Goal: Information Seeking & Learning: Learn about a topic

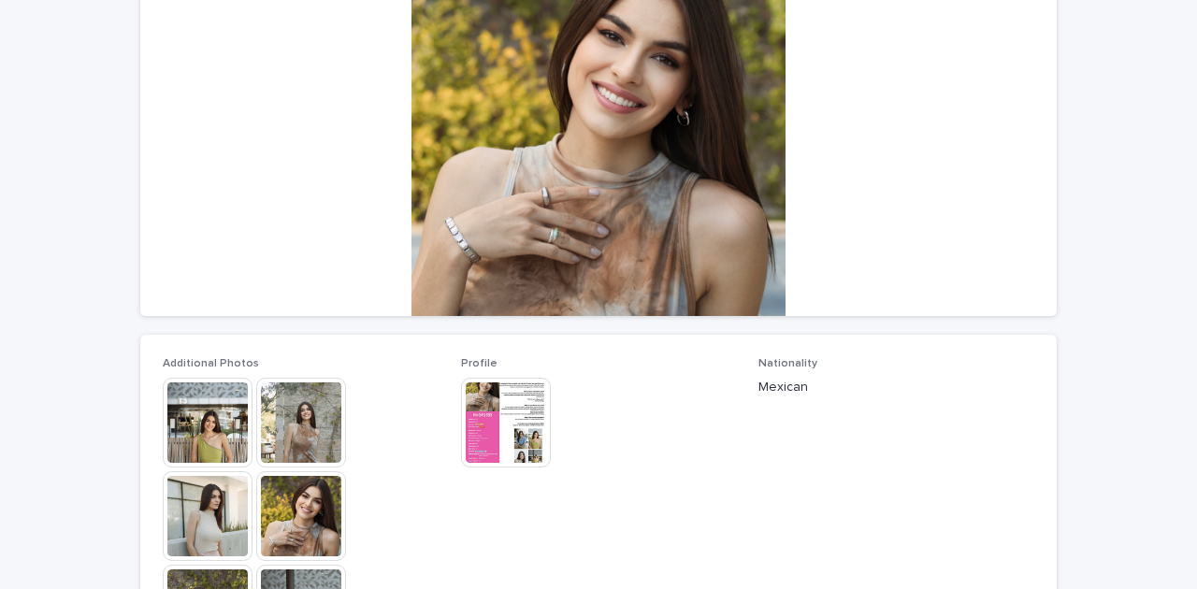
scroll to position [249, 0]
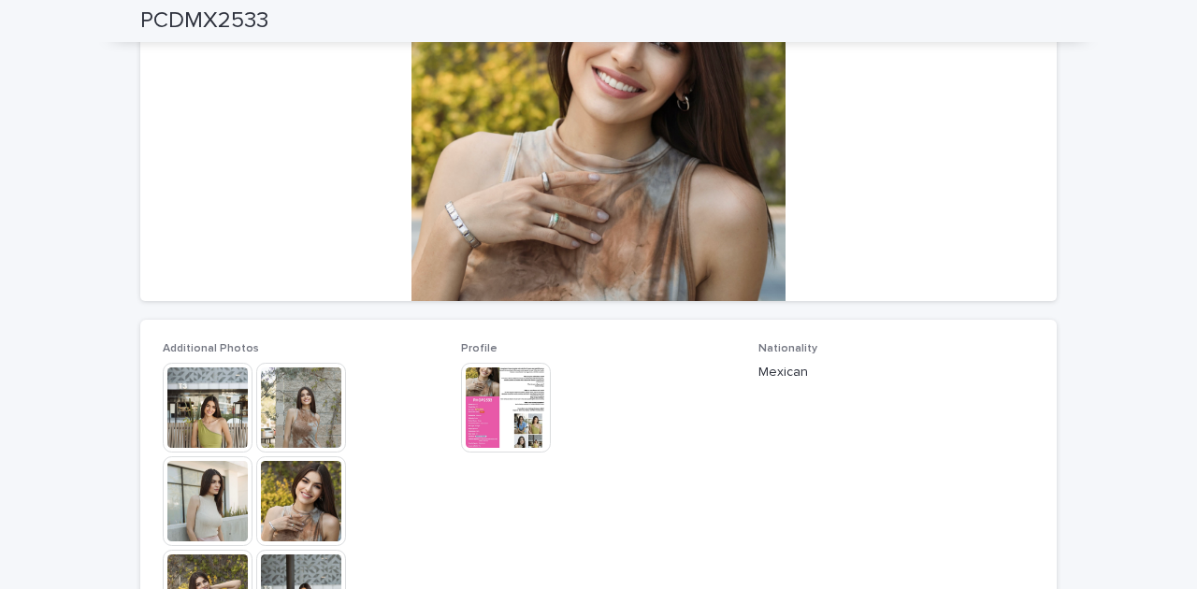
click at [238, 419] on img at bounding box center [208, 408] width 90 height 90
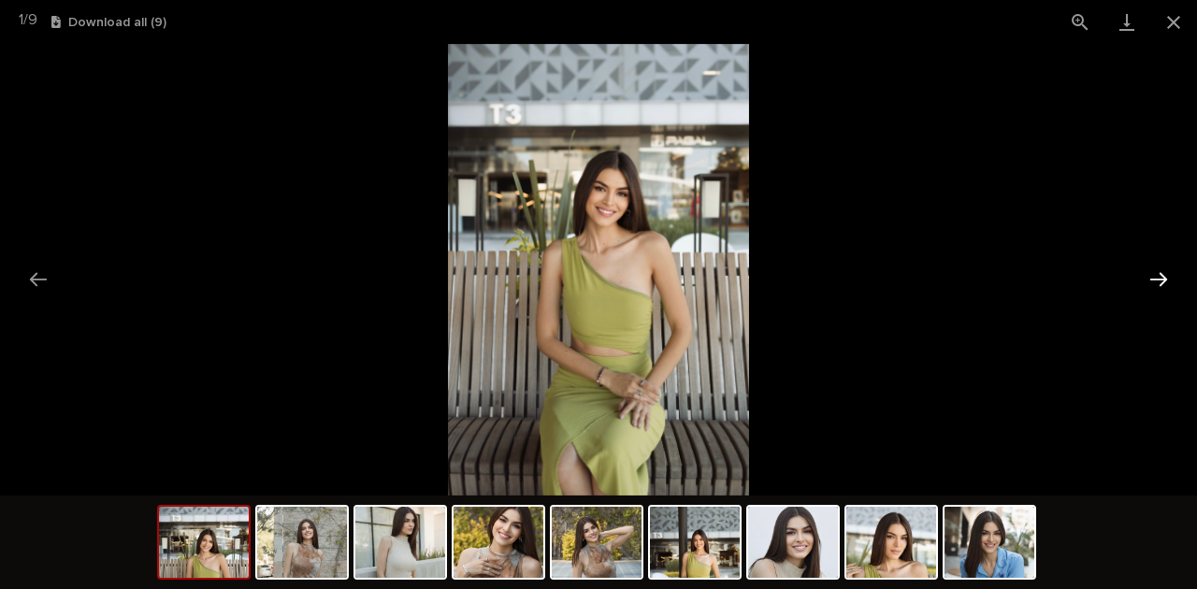
click at [1163, 286] on button "Next slide" at bounding box center [1158, 279] width 39 height 36
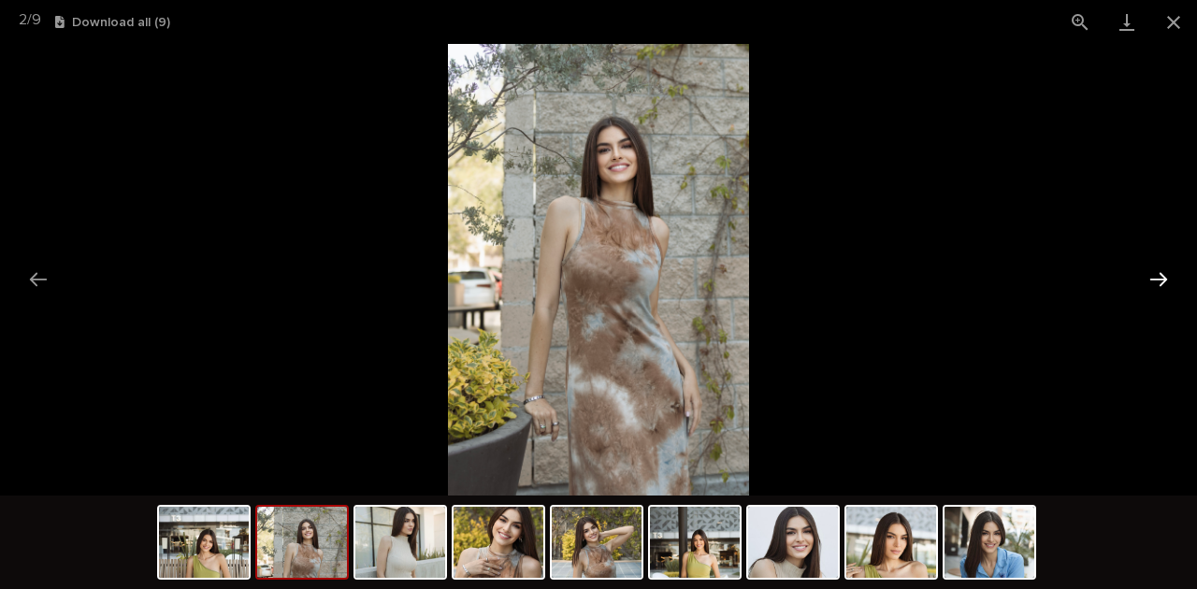
click at [1163, 286] on button "Next slide" at bounding box center [1158, 279] width 39 height 36
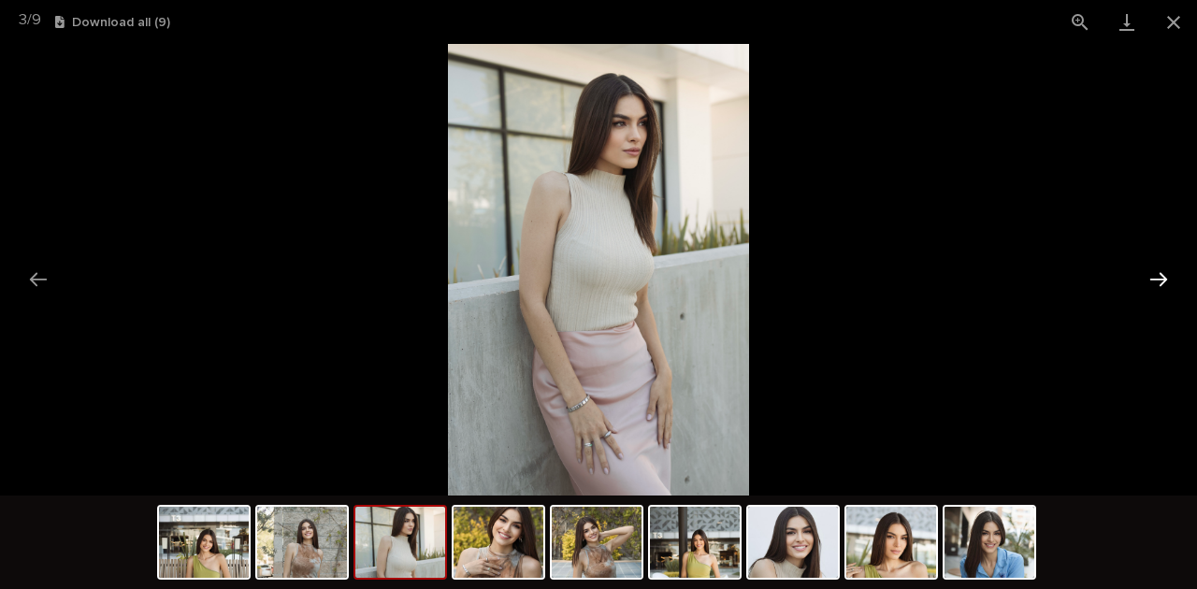
click at [1163, 286] on button "Next slide" at bounding box center [1158, 279] width 39 height 36
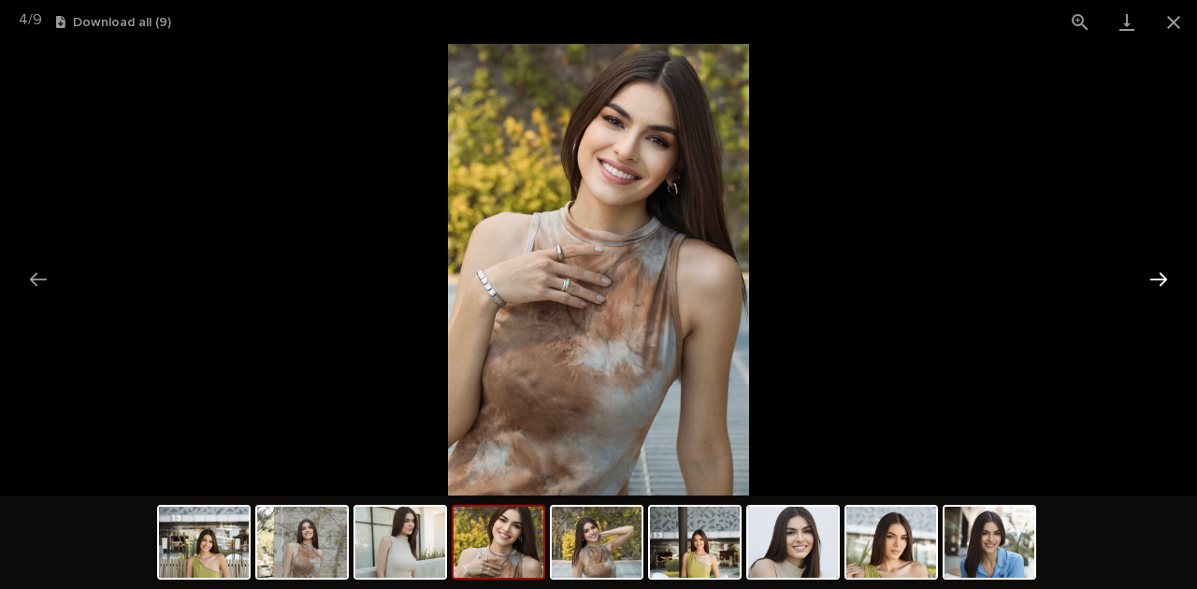
click at [1163, 286] on button "Next slide" at bounding box center [1158, 279] width 39 height 36
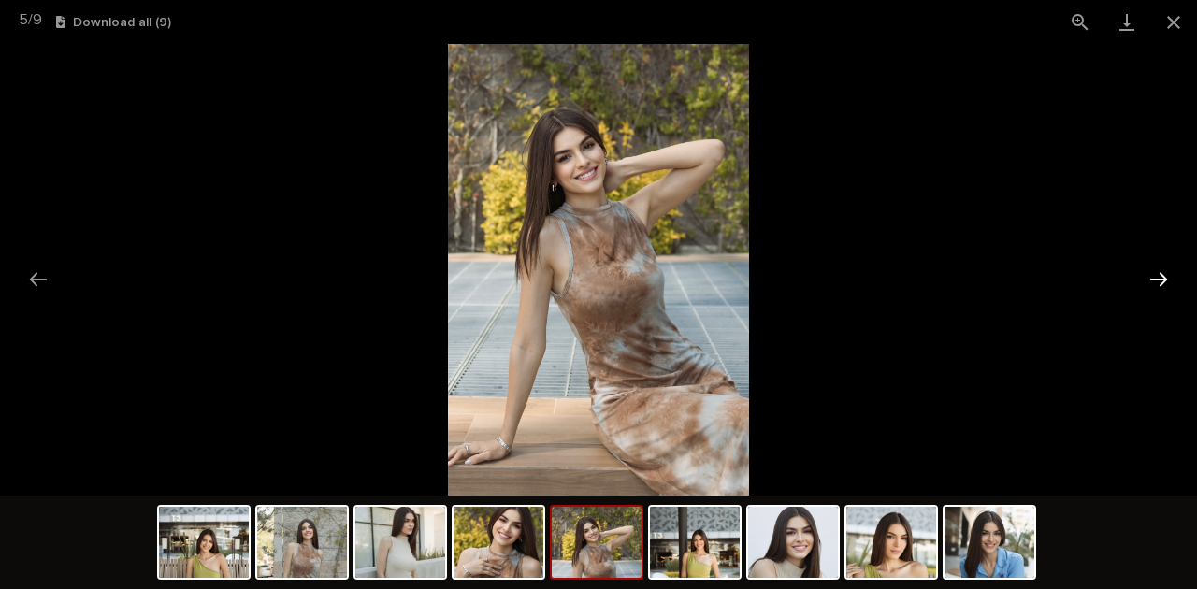
click at [1163, 286] on button "Next slide" at bounding box center [1158, 279] width 39 height 36
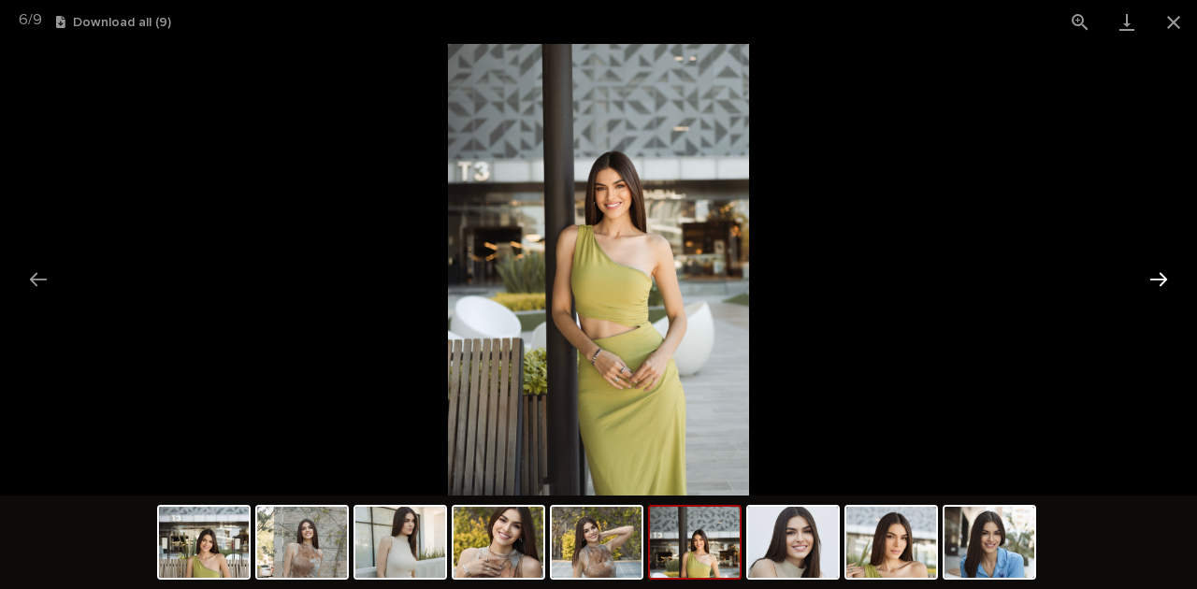
click at [1161, 279] on button "Next slide" at bounding box center [1158, 279] width 39 height 36
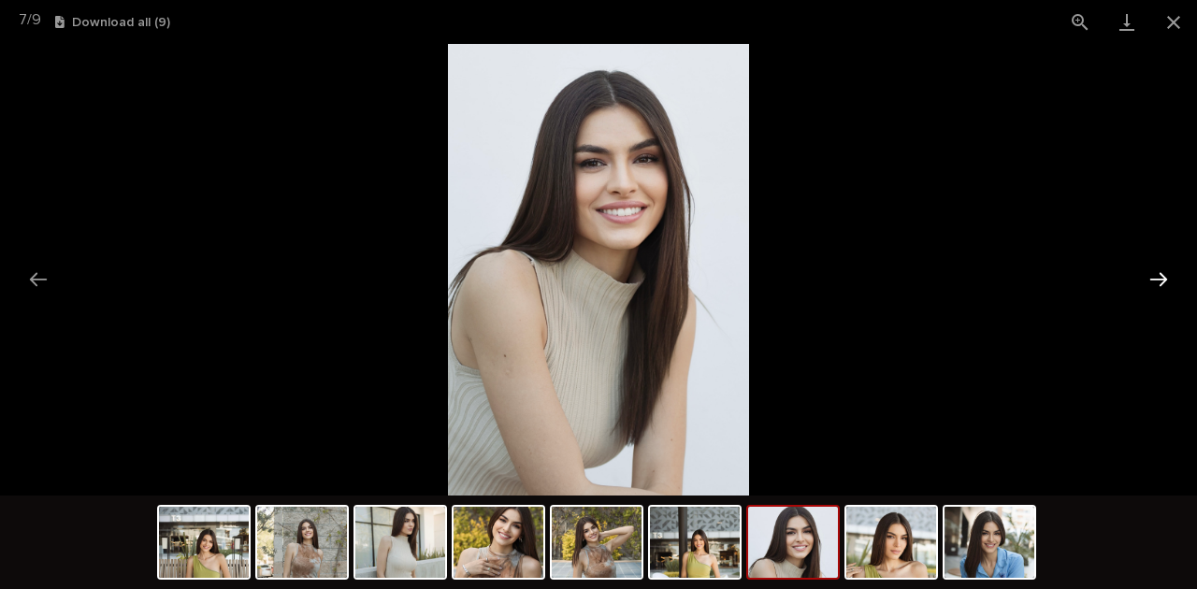
click at [1161, 279] on button "Next slide" at bounding box center [1158, 279] width 39 height 36
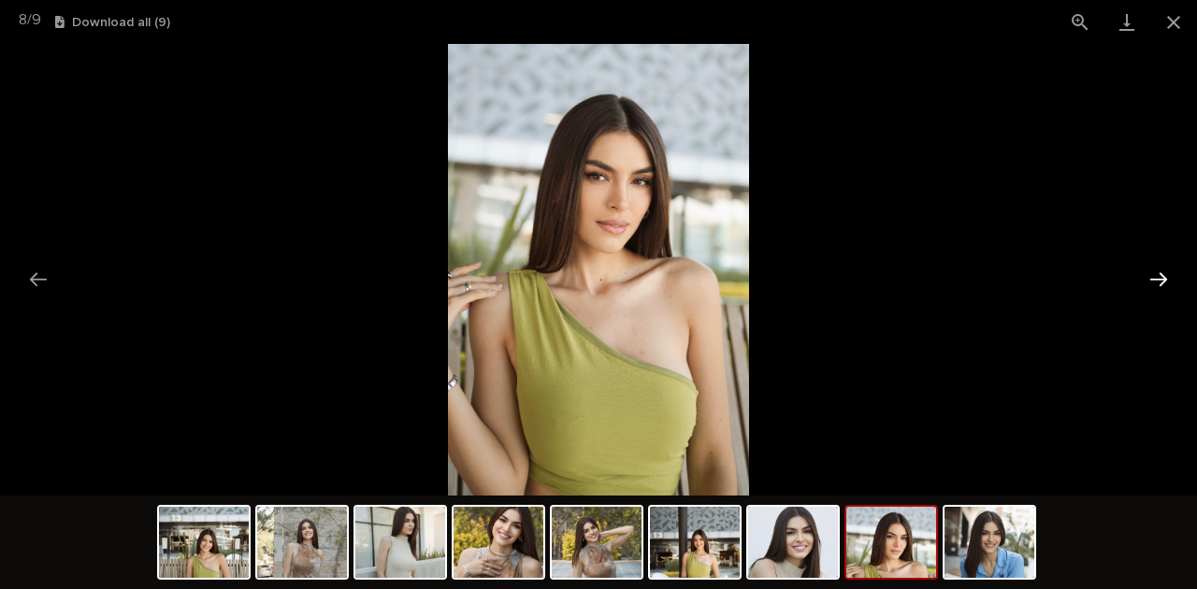
click at [1161, 279] on button "Next slide" at bounding box center [1158, 279] width 39 height 36
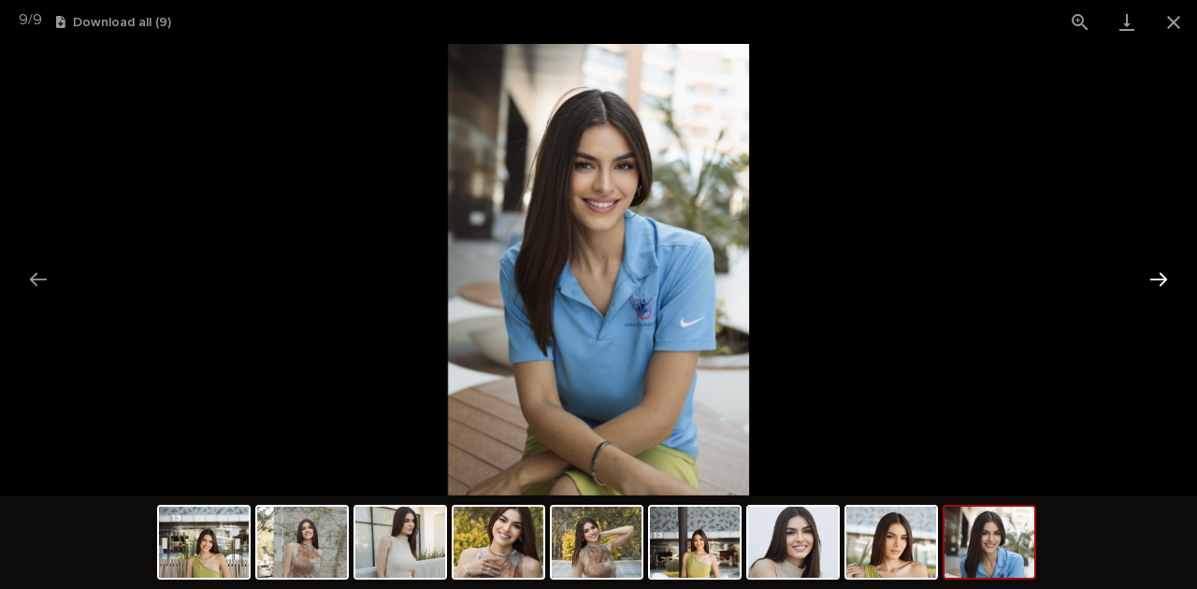
click at [1161, 279] on button "Next slide" at bounding box center [1158, 279] width 39 height 36
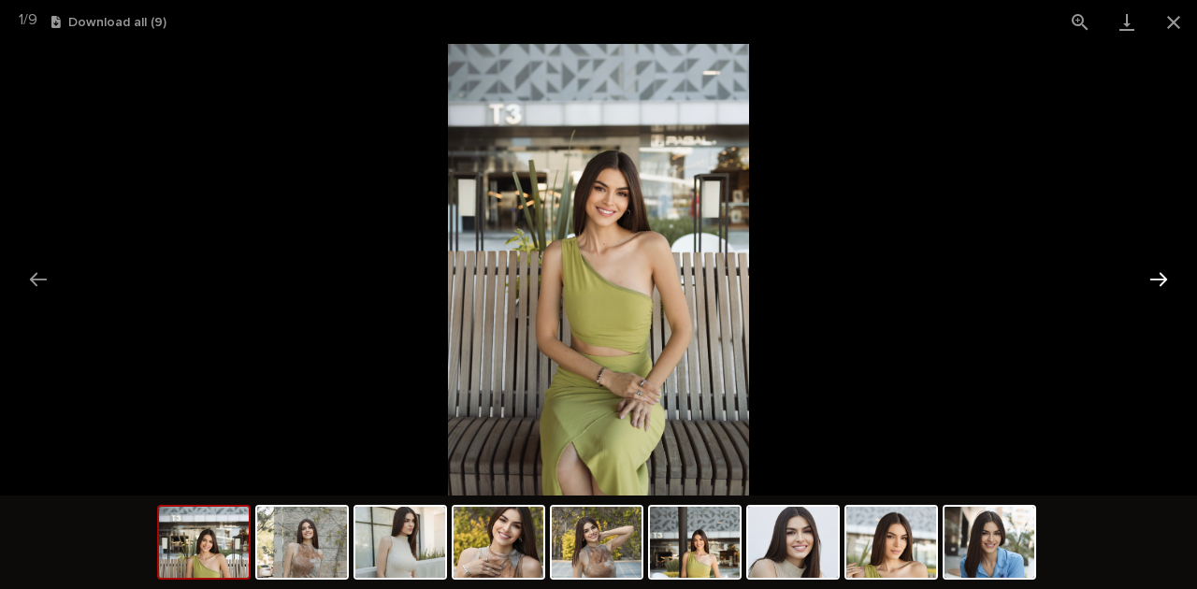
click at [1161, 279] on button "Next slide" at bounding box center [1158, 279] width 39 height 36
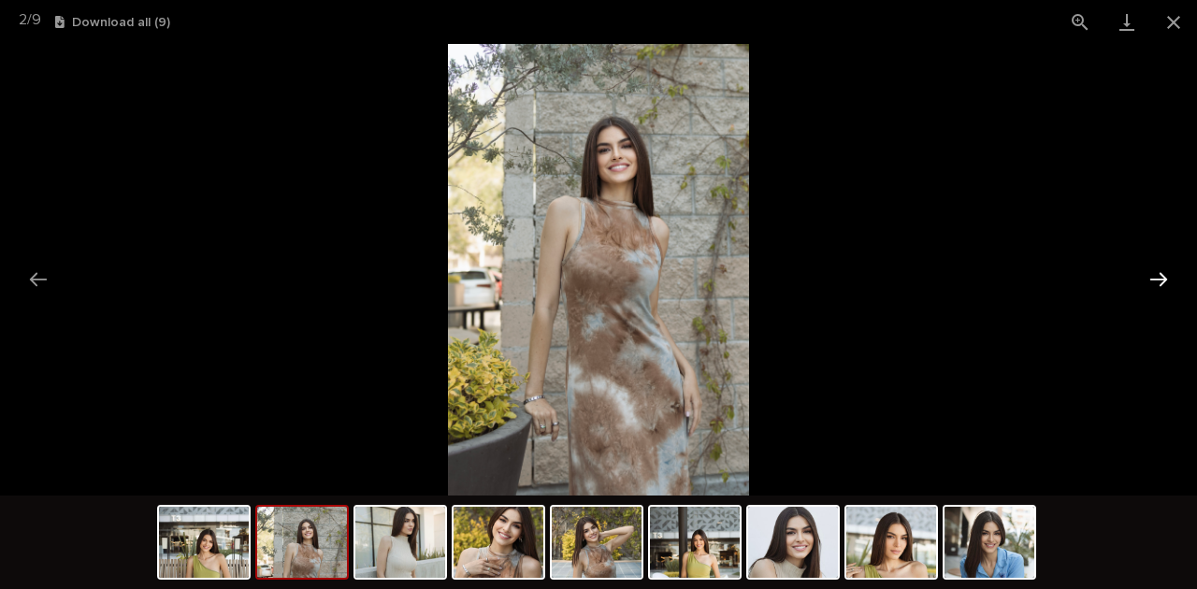
click at [1161, 279] on button "Next slide" at bounding box center [1158, 279] width 39 height 36
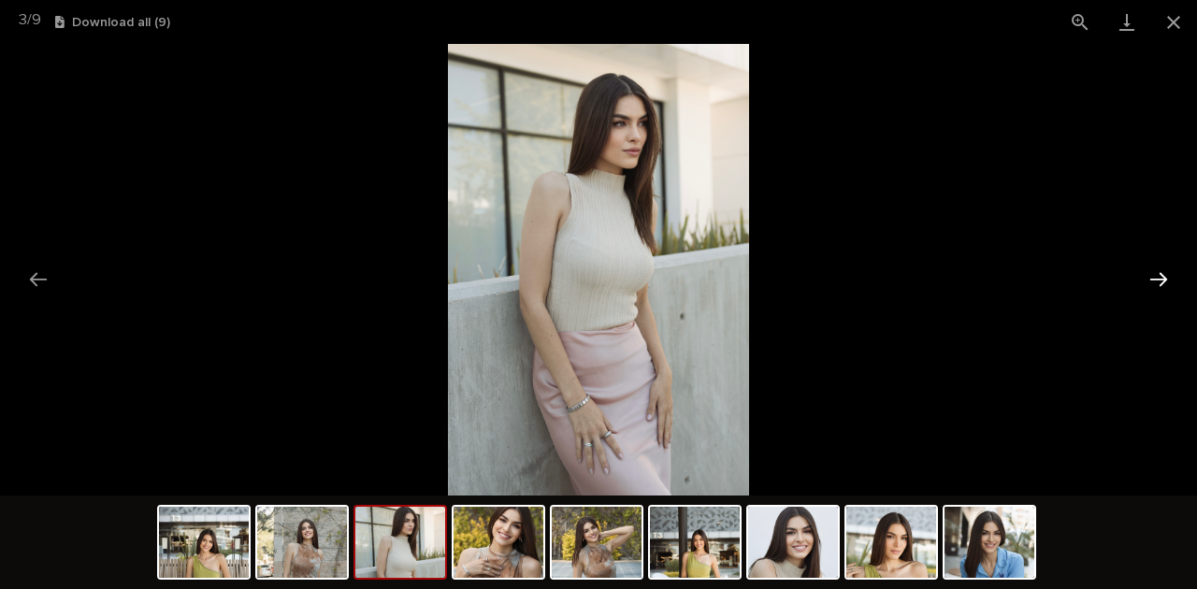
click at [1161, 278] on button "Next slide" at bounding box center [1158, 279] width 39 height 36
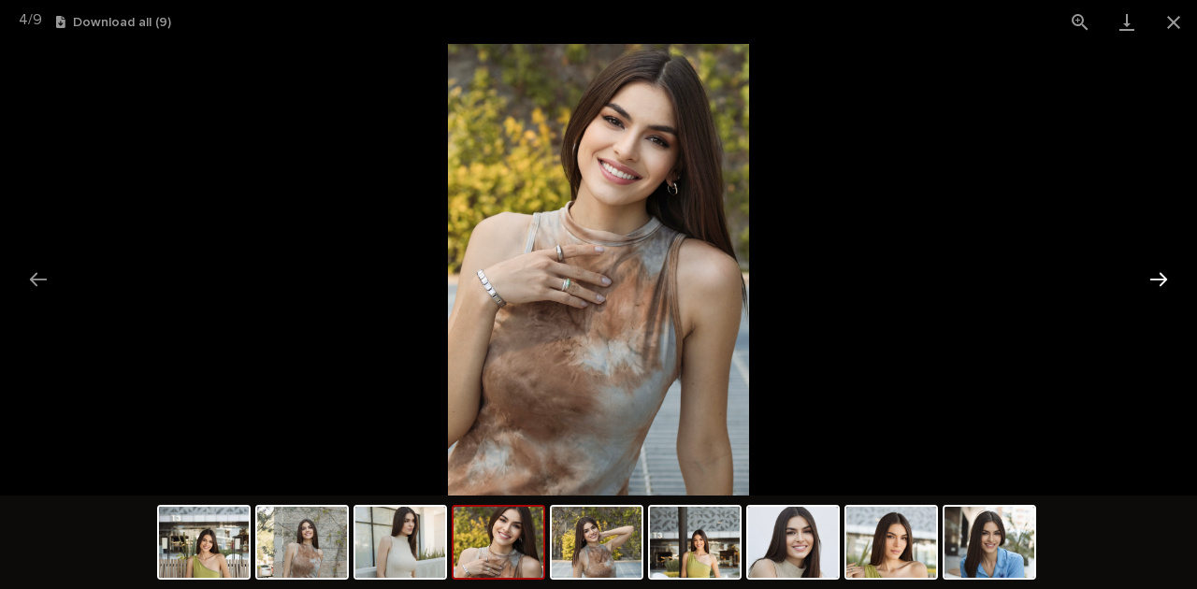
click at [1161, 278] on button "Next slide" at bounding box center [1158, 279] width 39 height 36
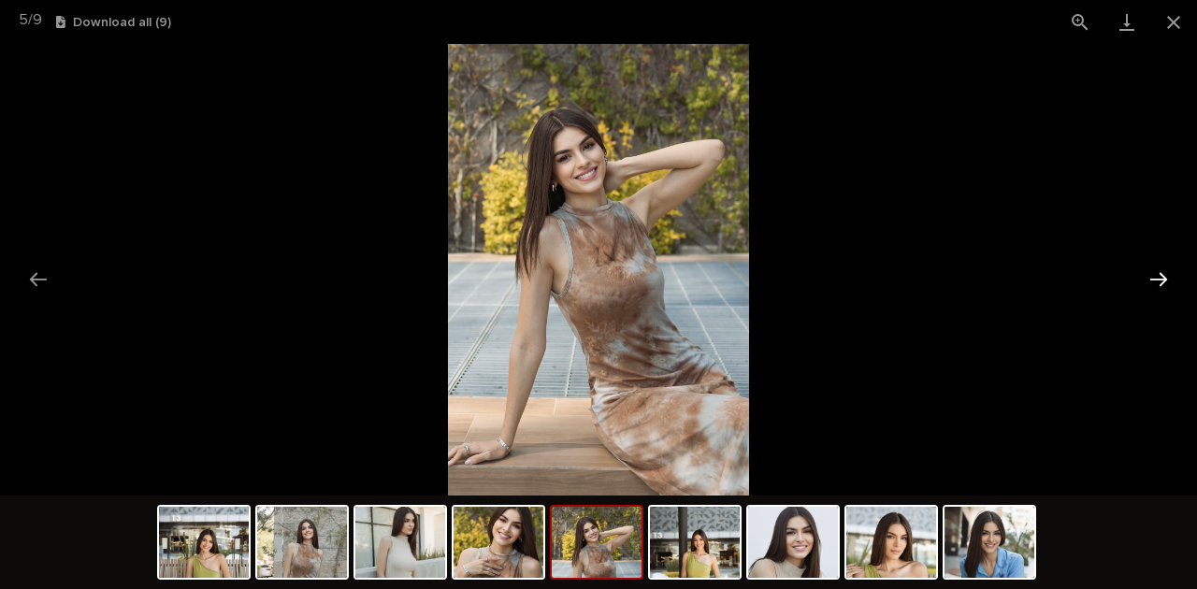
click at [1161, 278] on button "Next slide" at bounding box center [1158, 279] width 39 height 36
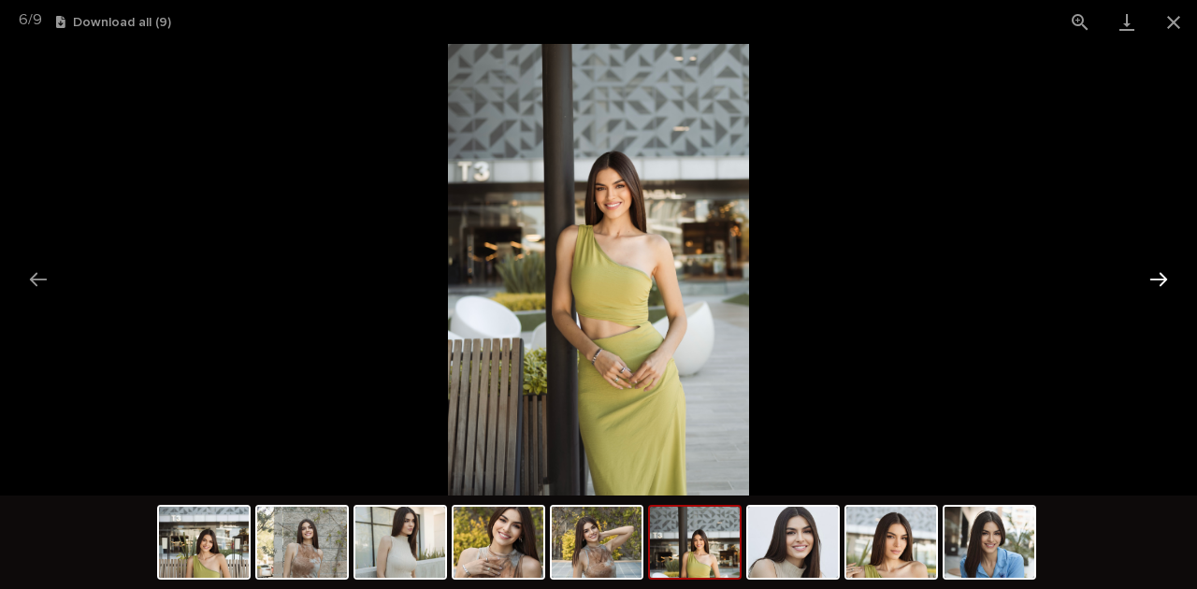
click at [1161, 278] on button "Next slide" at bounding box center [1158, 279] width 39 height 36
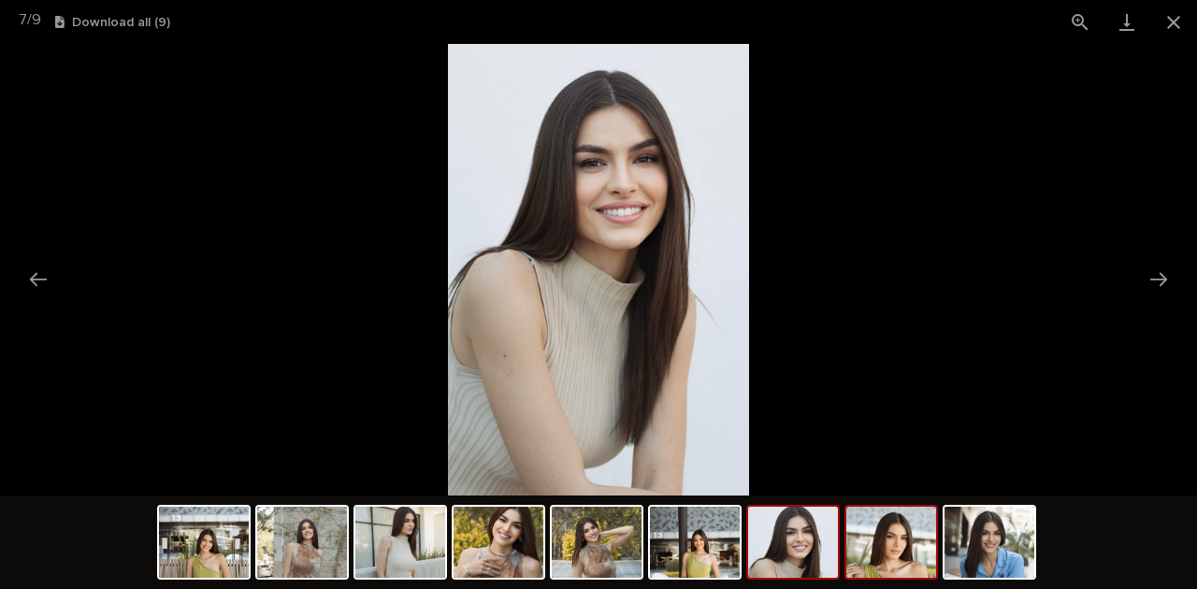
click at [894, 557] on img at bounding box center [891, 542] width 90 height 71
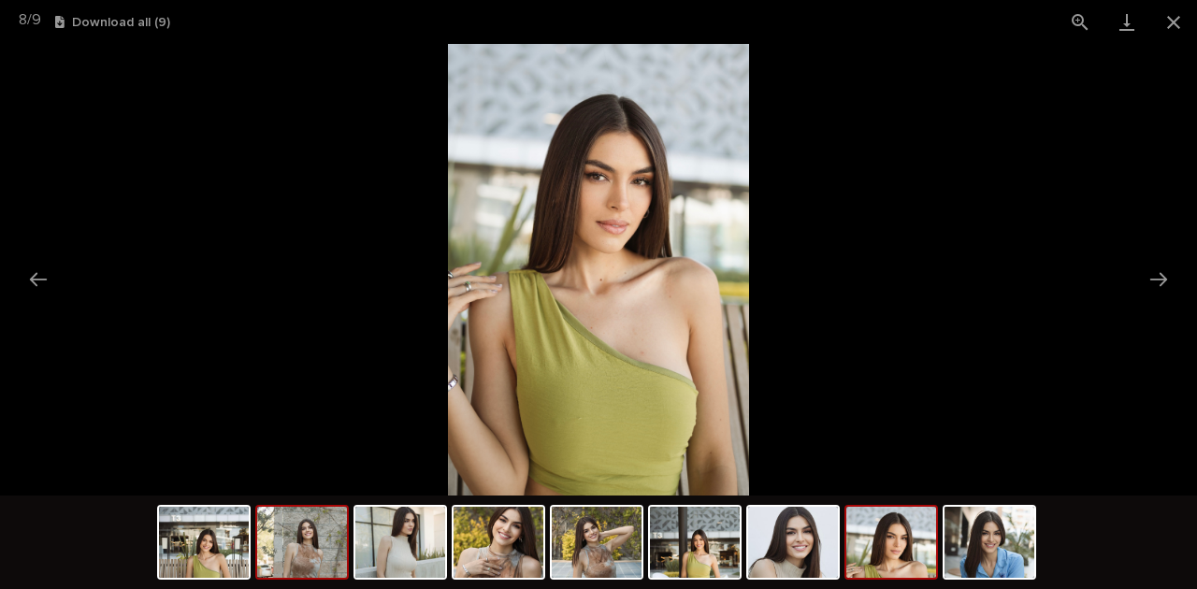
click at [300, 552] on img at bounding box center [302, 542] width 90 height 71
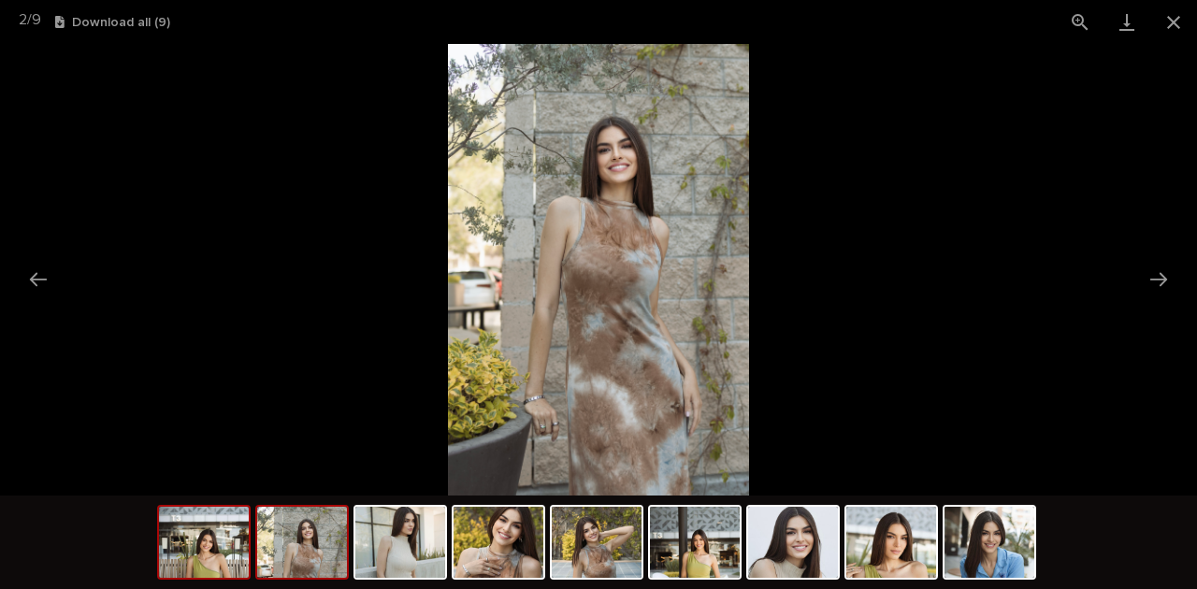
click at [215, 569] on img at bounding box center [204, 542] width 90 height 71
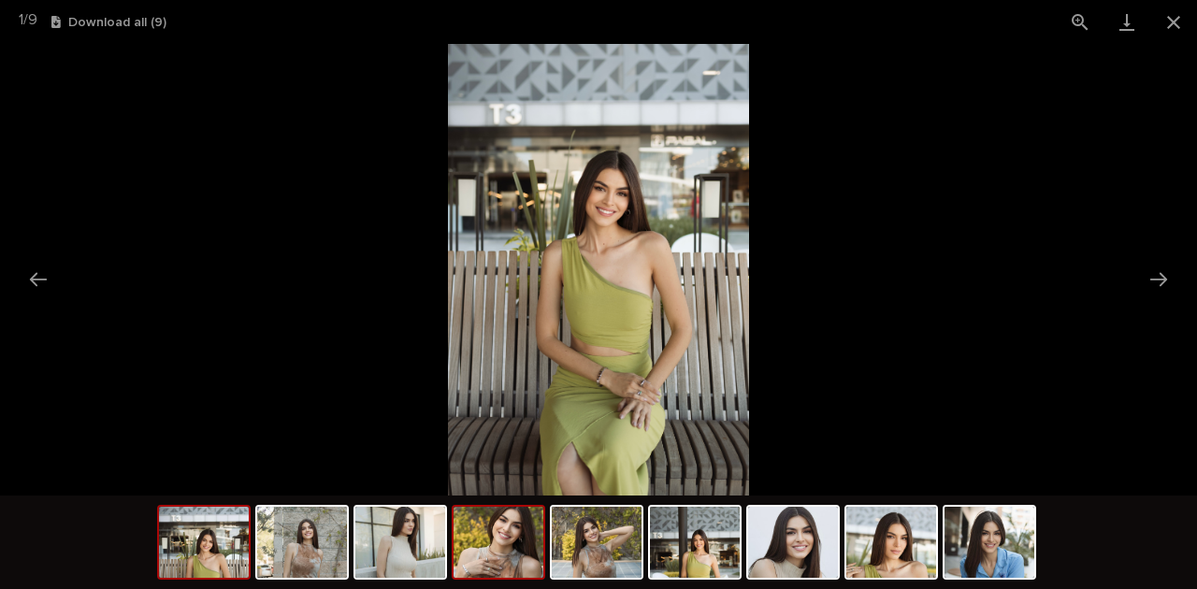
click at [518, 569] on img at bounding box center [499, 542] width 90 height 71
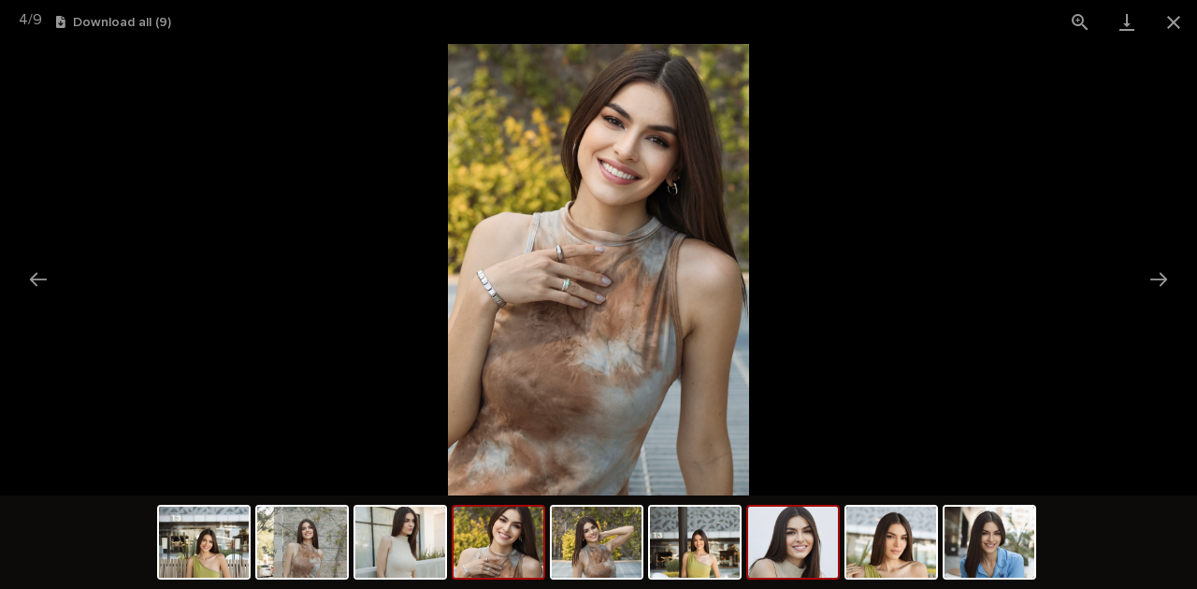
click at [789, 541] on img at bounding box center [793, 542] width 90 height 71
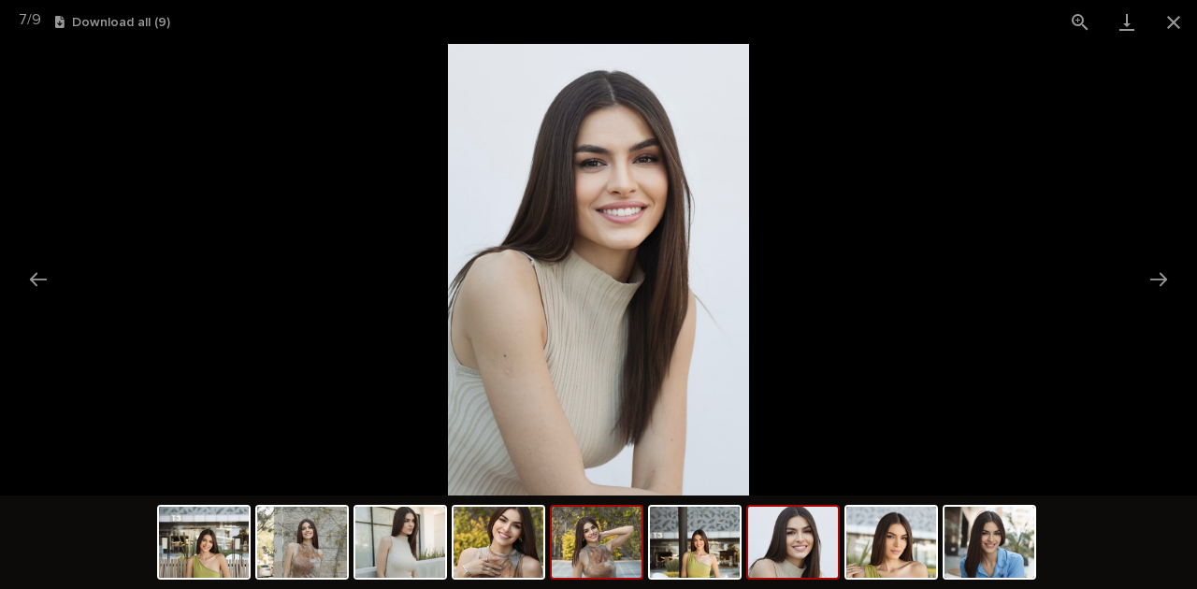
click at [596, 551] on img at bounding box center [597, 542] width 90 height 71
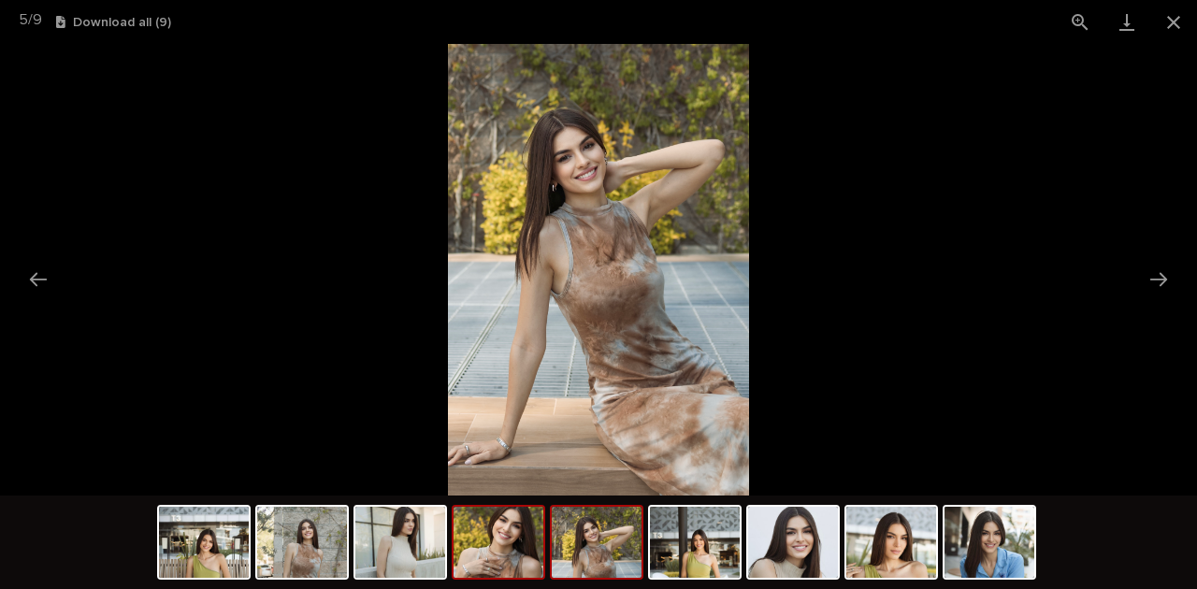
click at [490, 553] on img at bounding box center [499, 542] width 90 height 71
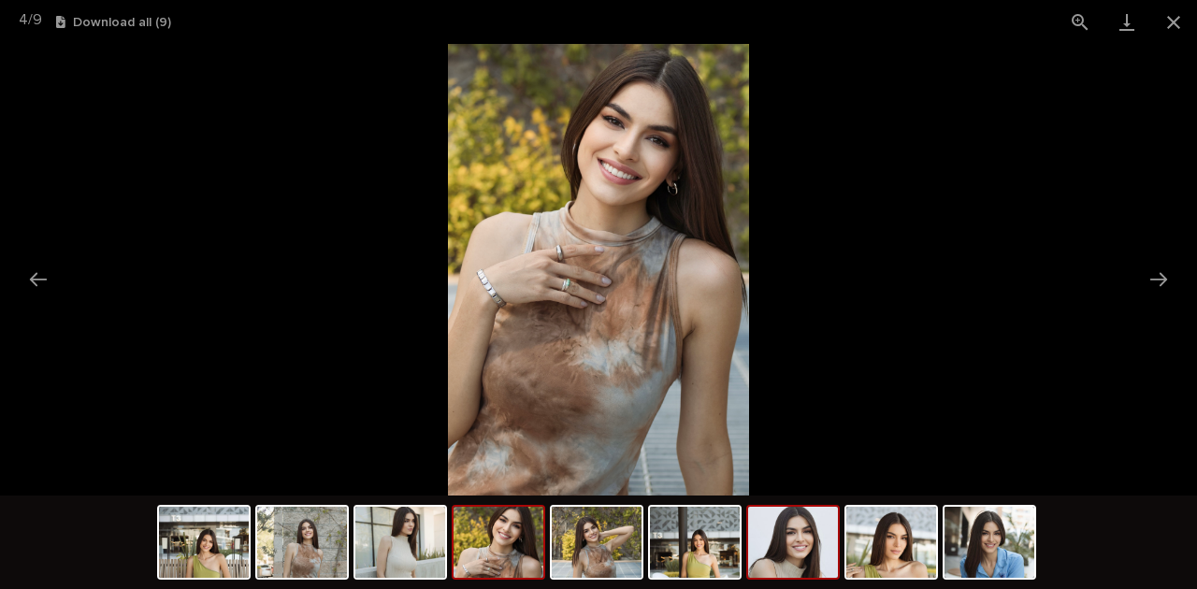
click at [801, 567] on img at bounding box center [793, 542] width 90 height 71
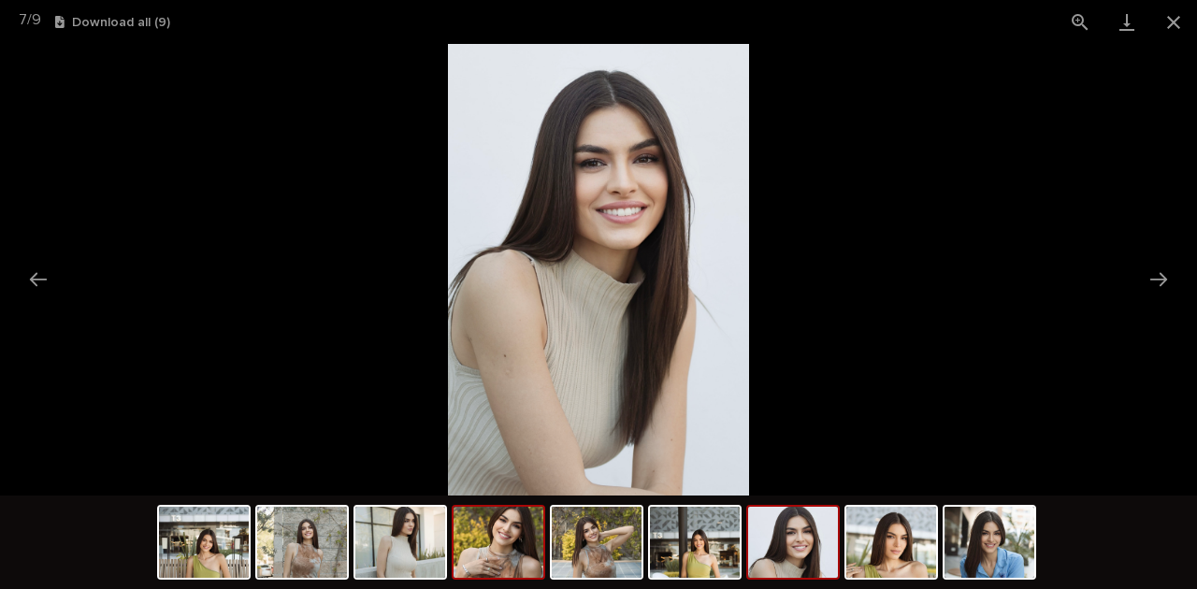
click at [478, 565] on img at bounding box center [499, 542] width 90 height 71
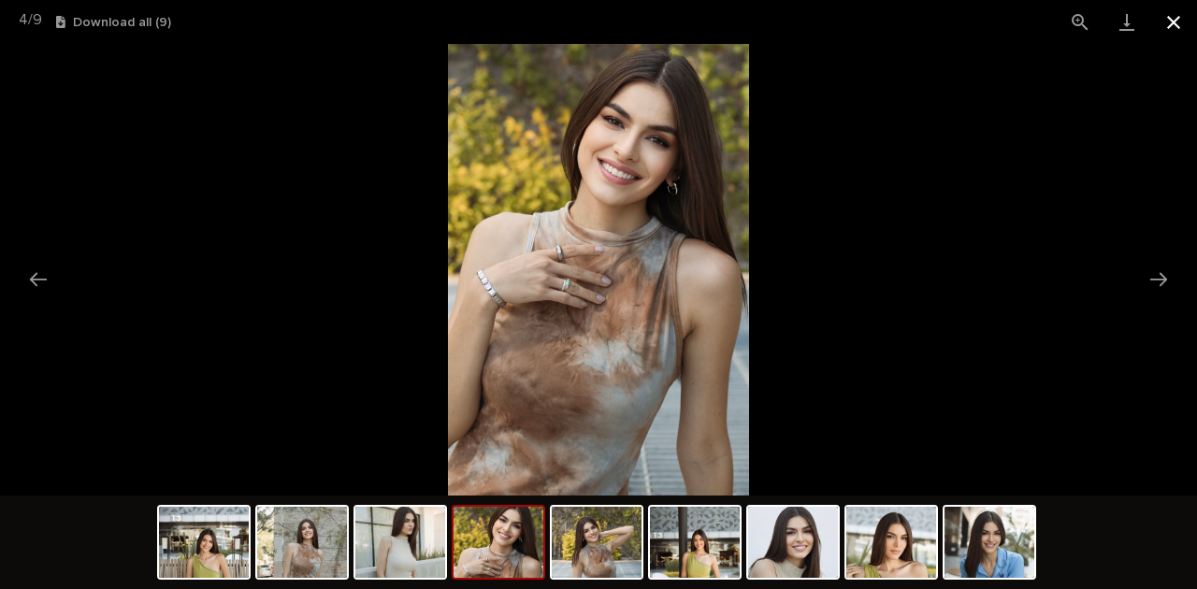
click at [1169, 25] on button "Close gallery" at bounding box center [1173, 22] width 47 height 44
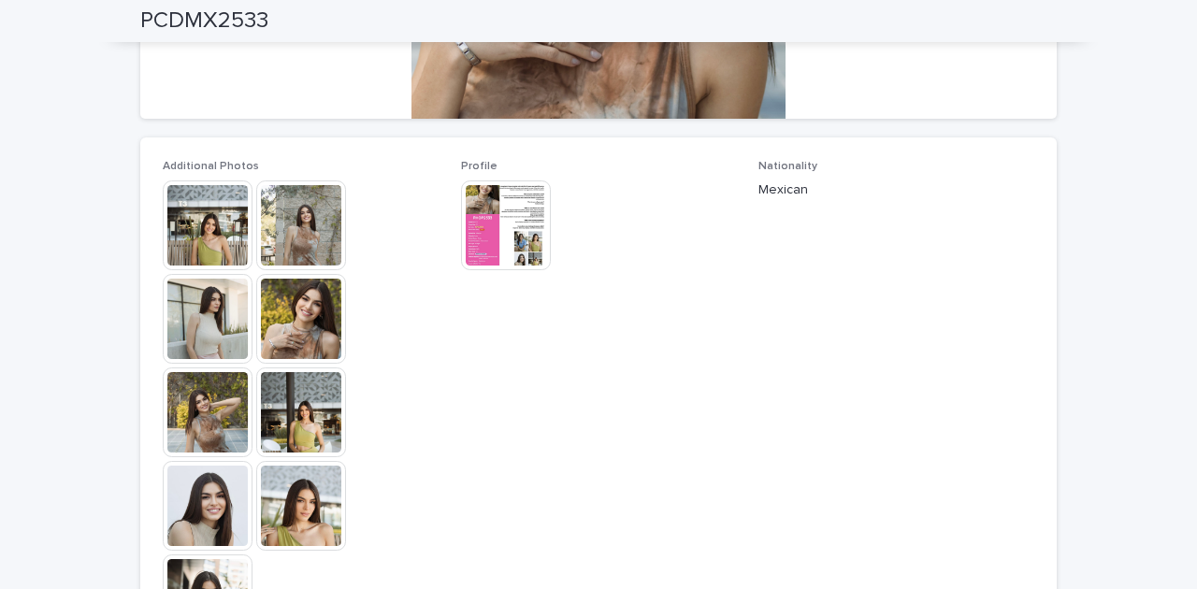
scroll to position [436, 0]
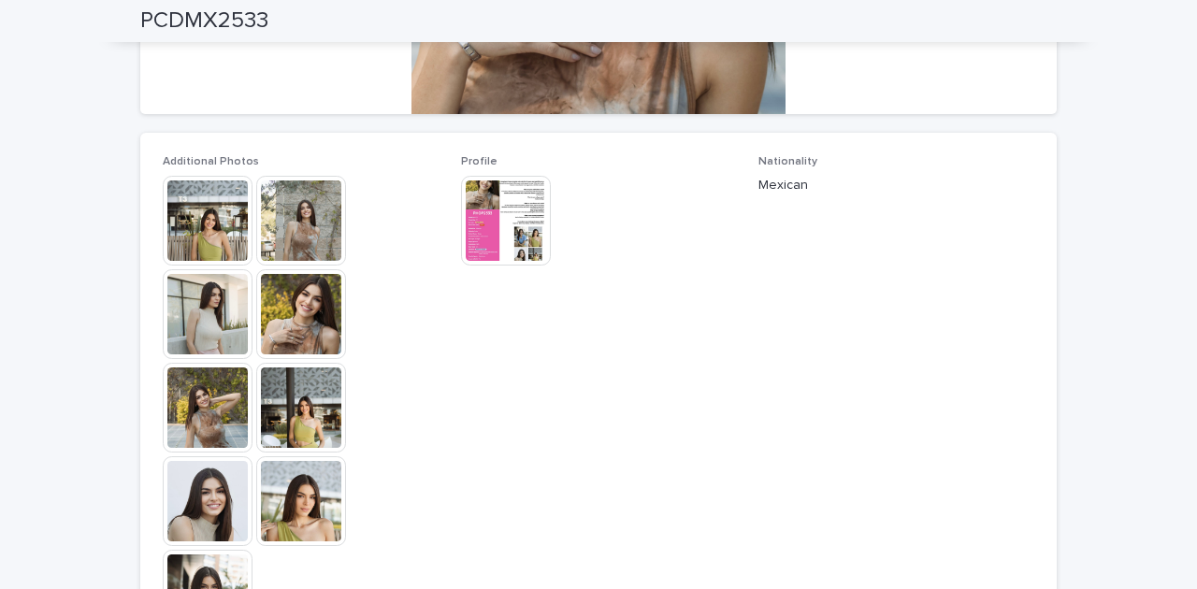
click at [287, 393] on img at bounding box center [301, 408] width 90 height 90
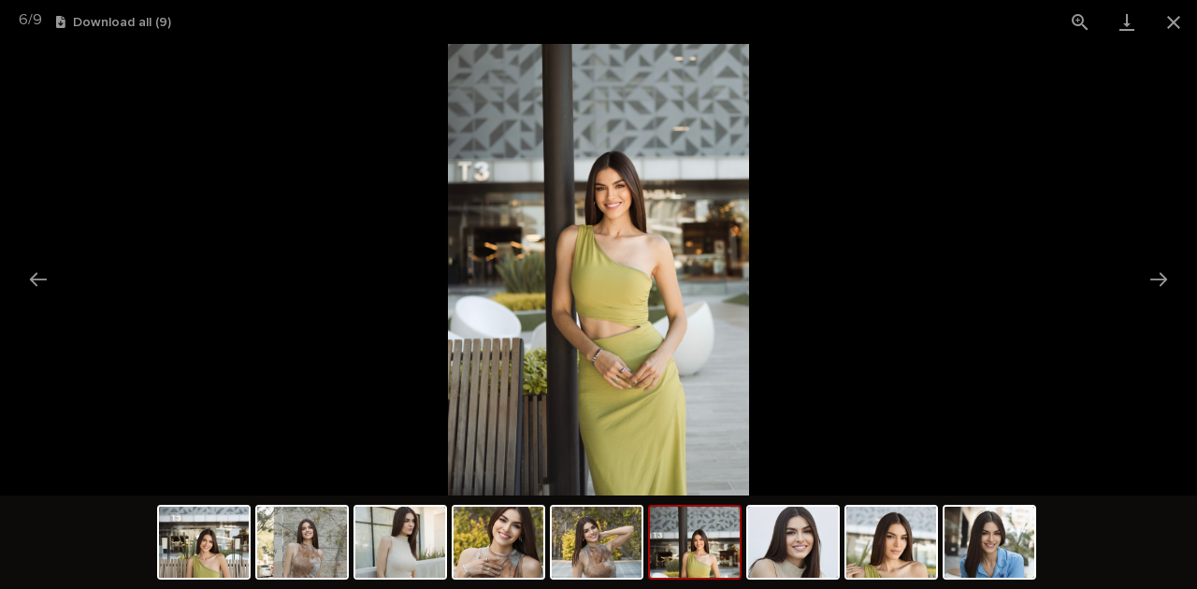
click at [629, 175] on img at bounding box center [598, 270] width 301 height 452
click at [1179, 15] on button "Close gallery" at bounding box center [1173, 22] width 47 height 44
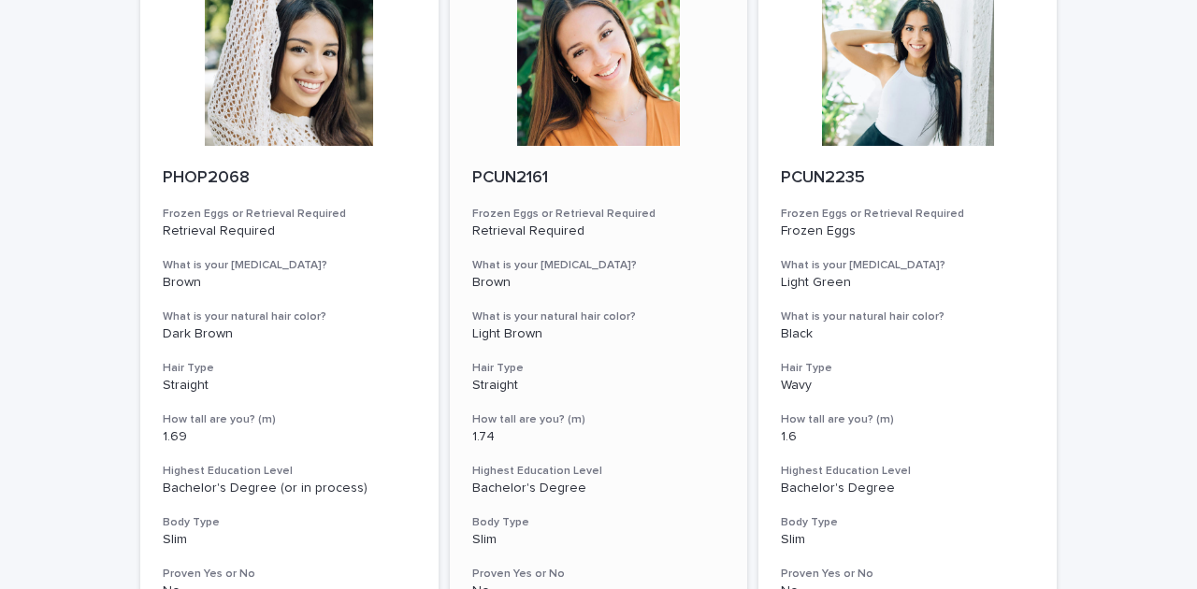
scroll to position [873, 0]
